Goal: Task Accomplishment & Management: Complete application form

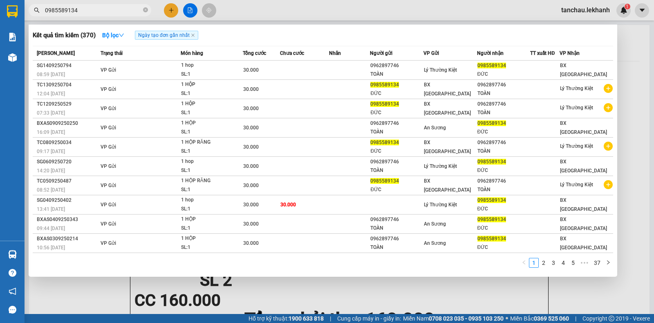
type input "0985589134"
click at [169, 12] on div at bounding box center [327, 161] width 654 height 323
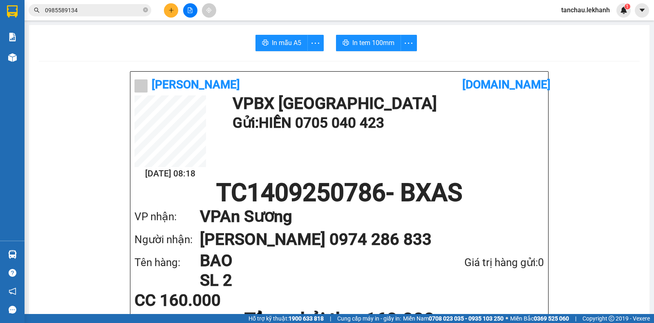
click at [169, 12] on icon "plus" at bounding box center [172, 10] width 6 height 6
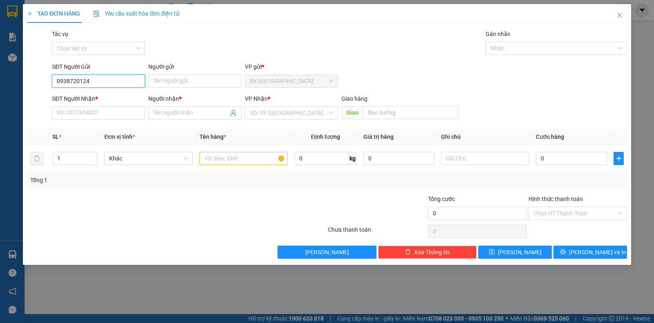
click at [94, 83] on input "0938720124" at bounding box center [98, 80] width 93 height 13
type input "0938720124"
click at [172, 76] on input "Người gửi" at bounding box center [194, 80] width 93 height 13
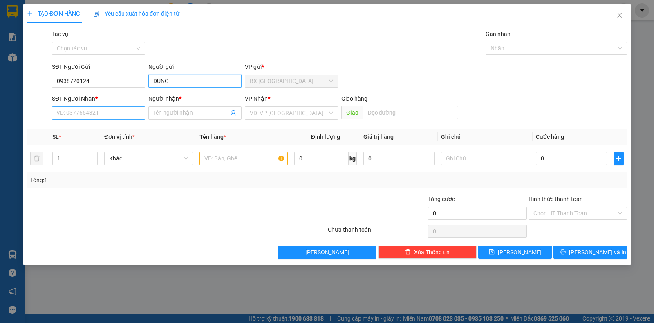
type input "DUNG"
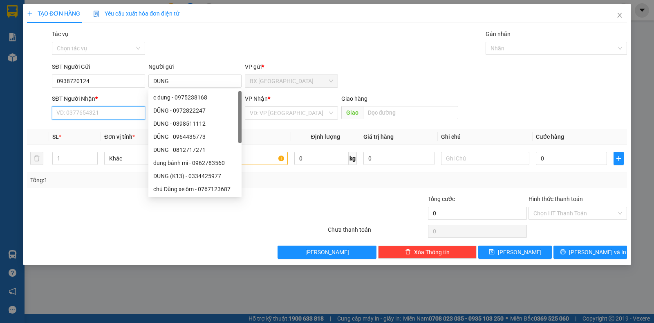
click at [86, 114] on input "SĐT Người Nhận *" at bounding box center [98, 112] width 93 height 13
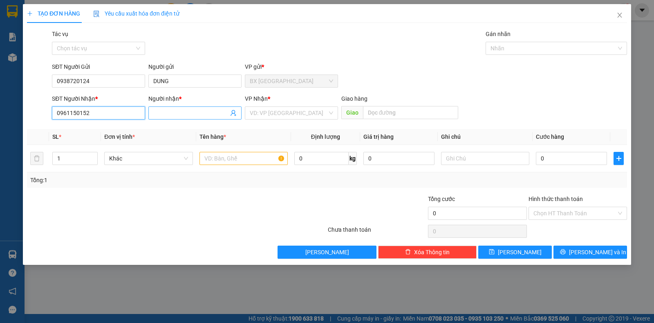
type input "0961150152"
click at [180, 111] on input "Người nhận *" at bounding box center [190, 112] width 75 height 9
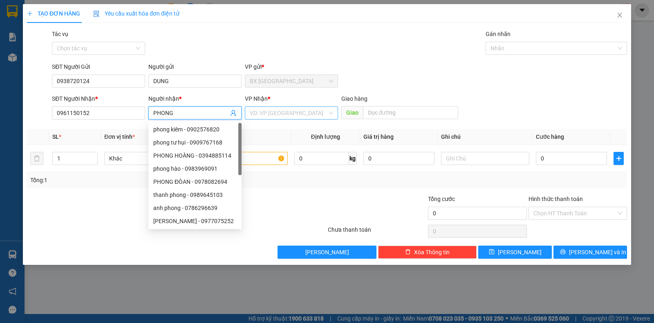
type input "PHONG"
click at [261, 109] on input "search" at bounding box center [289, 113] width 78 height 12
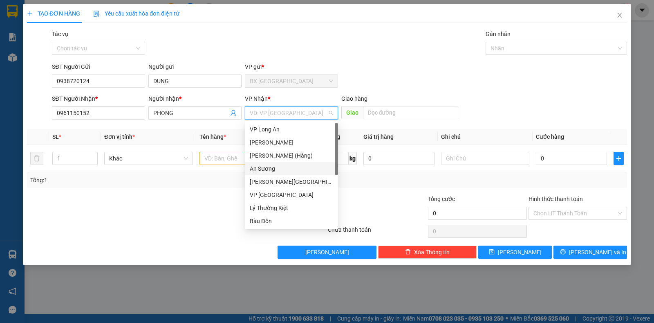
click at [264, 170] on div "An Sương" at bounding box center [291, 168] width 83 height 9
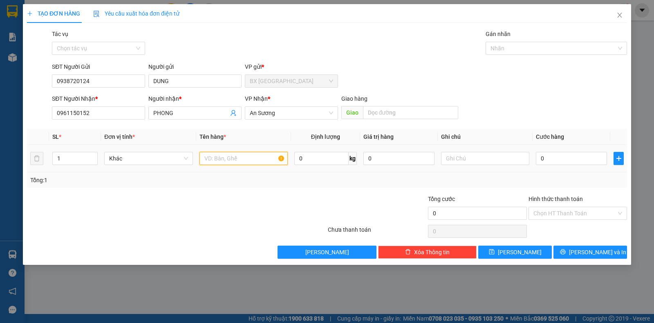
click at [225, 157] on input "text" at bounding box center [244, 158] width 88 height 13
type input "THÙNG CÁ KHÔ"
click at [537, 164] on input "0" at bounding box center [571, 158] width 71 height 13
type input "3"
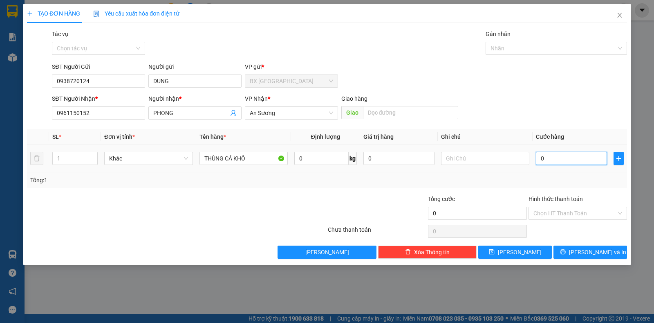
type input "3"
type input "30"
click at [506, 223] on div "30" at bounding box center [477, 231] width 99 height 16
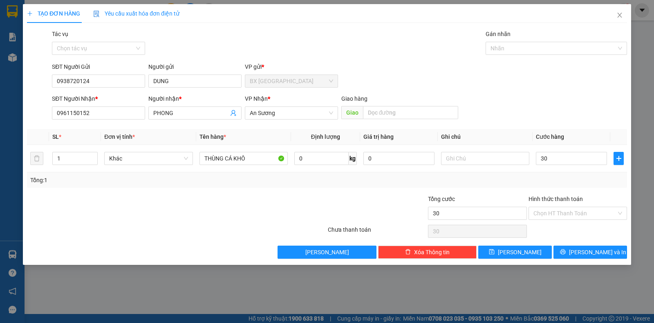
type input "30.000"
click at [586, 252] on span "[PERSON_NAME] và In" at bounding box center [597, 251] width 57 height 9
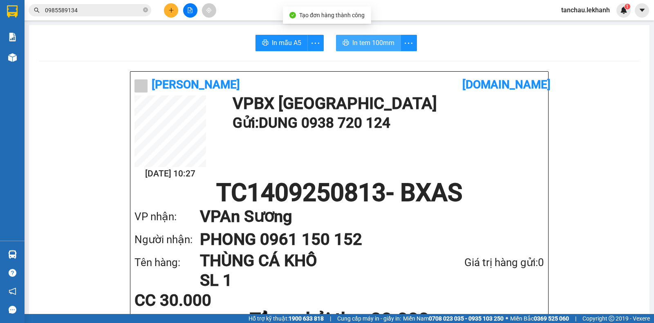
click at [362, 44] on span "In tem 100mm" at bounding box center [374, 43] width 42 height 10
